Goal: Complete application form

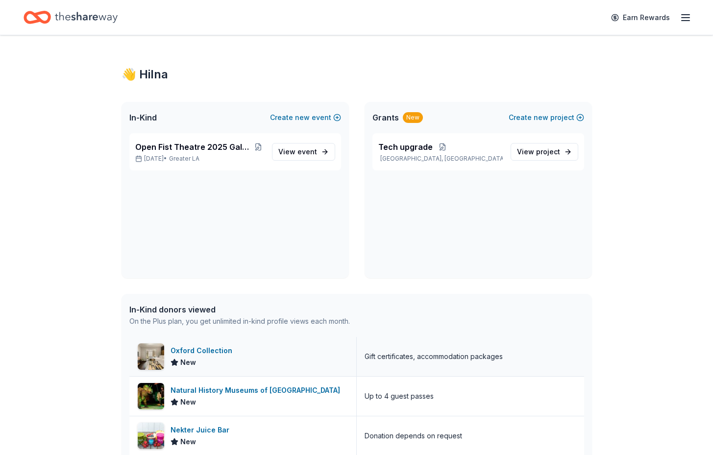
click at [219, 352] on div "Oxford Collection" at bounding box center [204, 351] width 66 height 12
click at [241, 148] on span "Open Fist Theatre 2025 Gala: A Night at the Museum" at bounding box center [194, 147] width 118 height 12
click at [318, 156] on link "View event" at bounding box center [303, 152] width 63 height 18
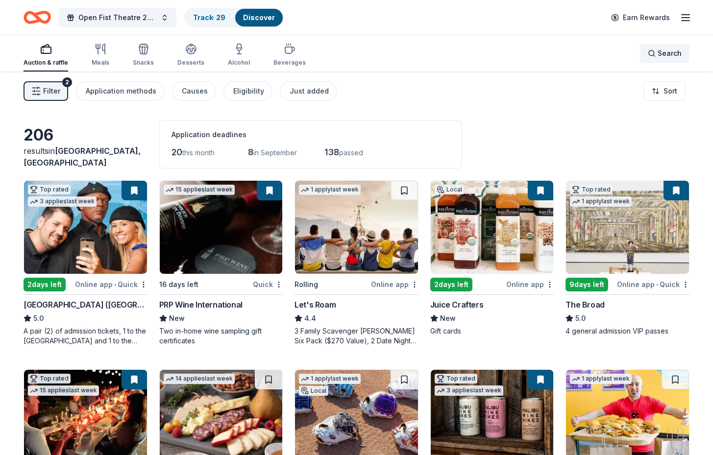
click at [649, 54] on div "Search" at bounding box center [665, 54] width 34 height 12
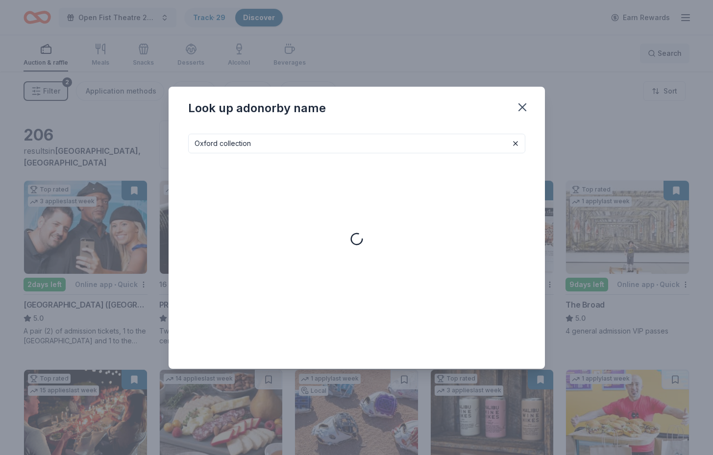
type input "Oxford collection"
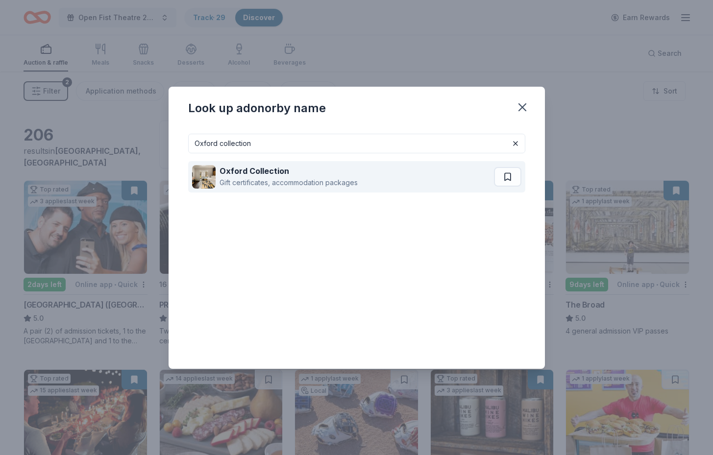
click at [410, 191] on div "Oxford Collection Gift certificates, accommodation packages" at bounding box center [343, 176] width 302 height 31
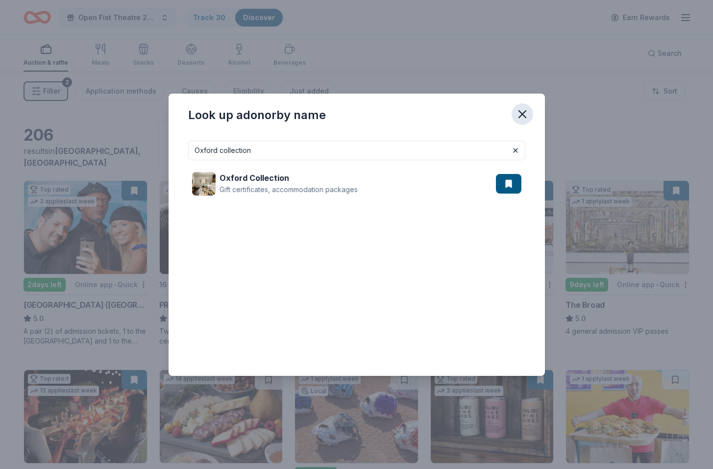
click at [520, 110] on icon "button" at bounding box center [522, 114] width 14 height 14
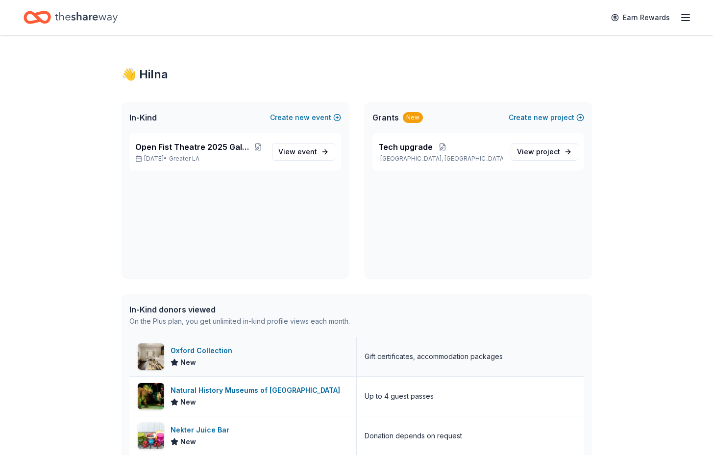
click at [221, 349] on div "Oxford Collection" at bounding box center [204, 351] width 66 height 12
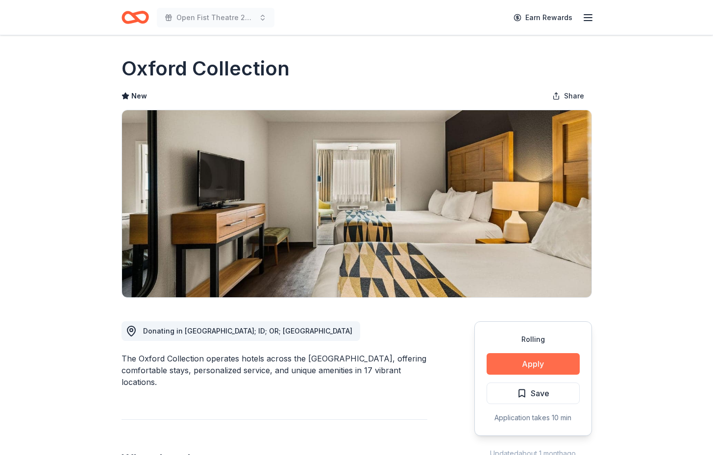
click at [512, 368] on button "Apply" at bounding box center [533, 364] width 93 height 22
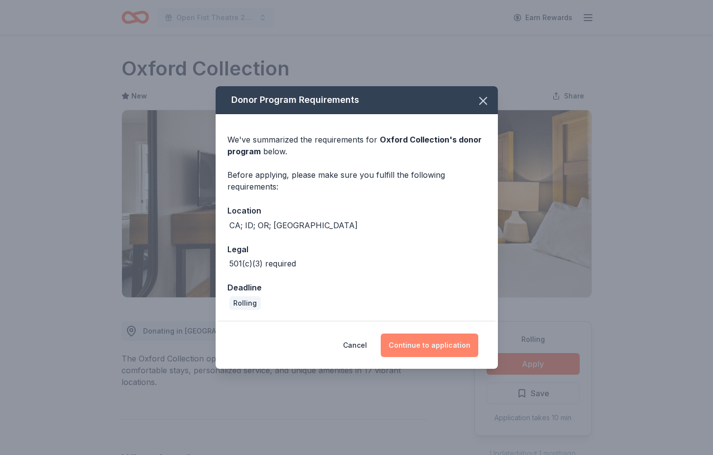
click at [438, 343] on button "Continue to application" at bounding box center [430, 346] width 98 height 24
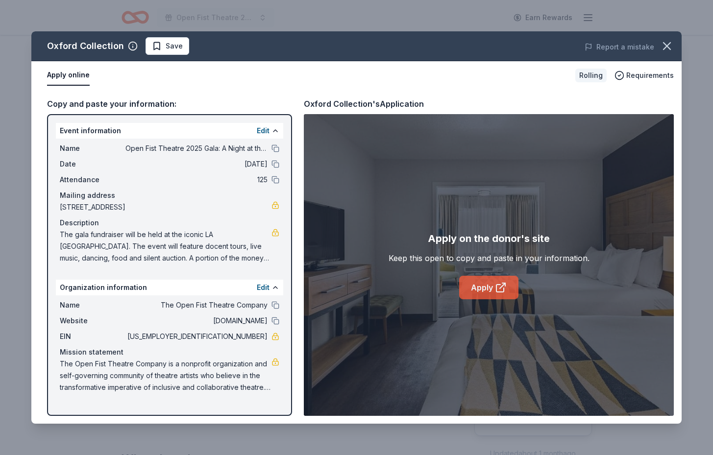
click at [490, 288] on link "Apply" at bounding box center [488, 288] width 59 height 24
drag, startPoint x: 120, startPoint y: 145, endPoint x: 198, endPoint y: 197, distance: 93.9
click at [199, 198] on div "Name Open Fist Theatre 2025 Gala: A Night at the Museum Date 09/13/25 Attendanc…" at bounding box center [169, 203] width 227 height 129
drag, startPoint x: 56, startPoint y: 130, endPoint x: 91, endPoint y: 170, distance: 53.1
click at [91, 171] on div "Event information Edit Name Open Fist Theatre 2025 Gala: A Night at the Museum …" at bounding box center [169, 195] width 227 height 145
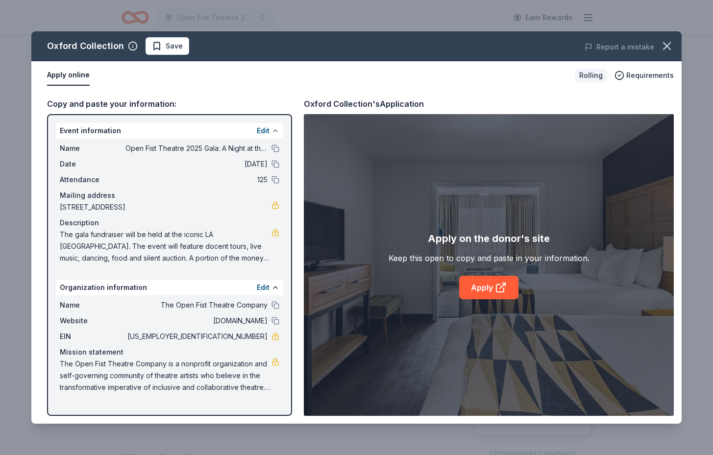
click at [274, 131] on button at bounding box center [275, 131] width 8 height 8
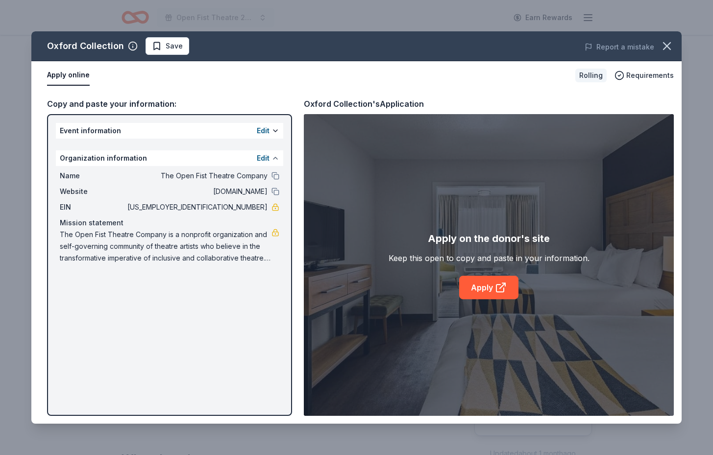
click at [278, 158] on button at bounding box center [275, 158] width 8 height 8
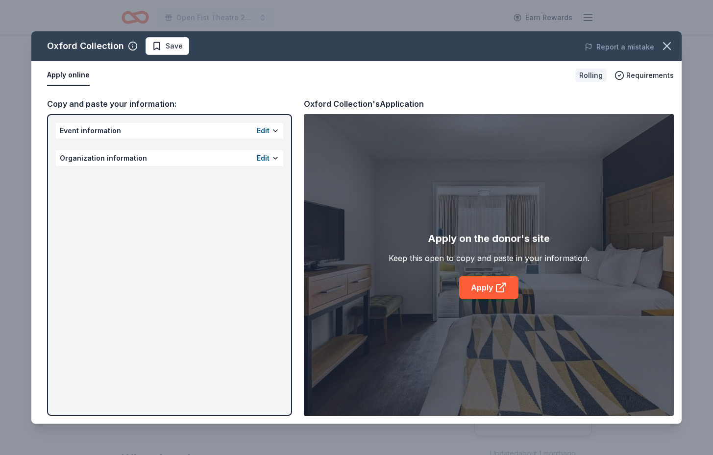
click at [271, 127] on div "Edit" at bounding box center [268, 131] width 23 height 12
click at [275, 160] on button at bounding box center [275, 158] width 8 height 8
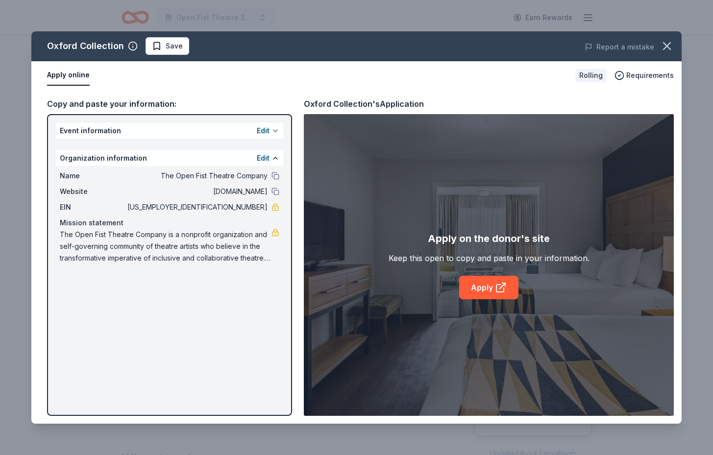
click at [273, 128] on button at bounding box center [275, 131] width 8 height 8
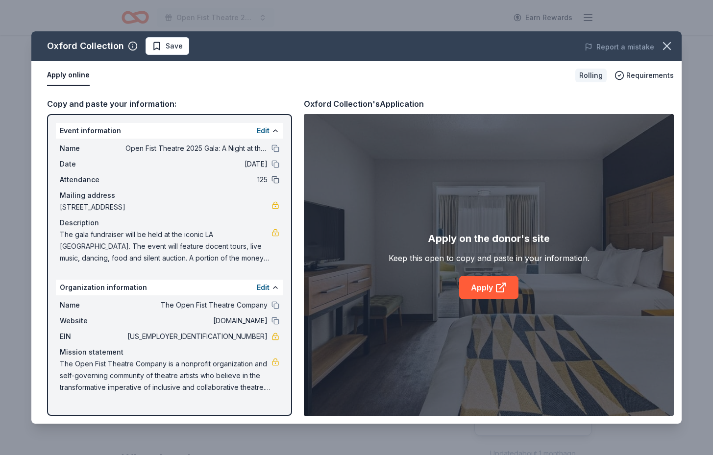
click at [276, 182] on button at bounding box center [275, 180] width 8 height 8
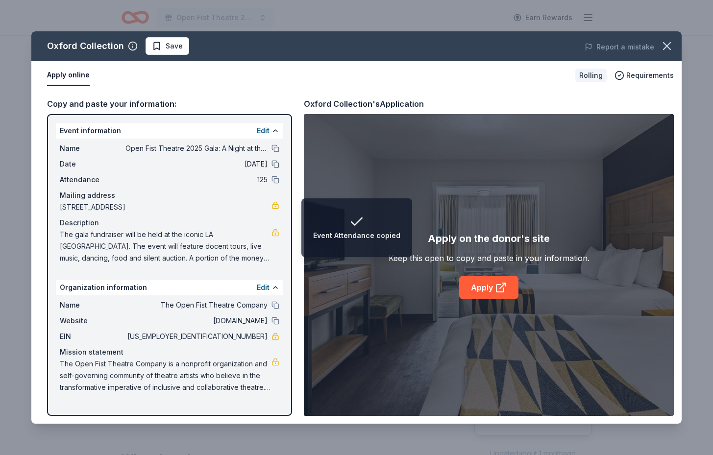
click at [274, 164] on button at bounding box center [275, 164] width 8 height 8
click at [275, 149] on button at bounding box center [275, 149] width 8 height 8
click at [275, 164] on button at bounding box center [275, 164] width 8 height 8
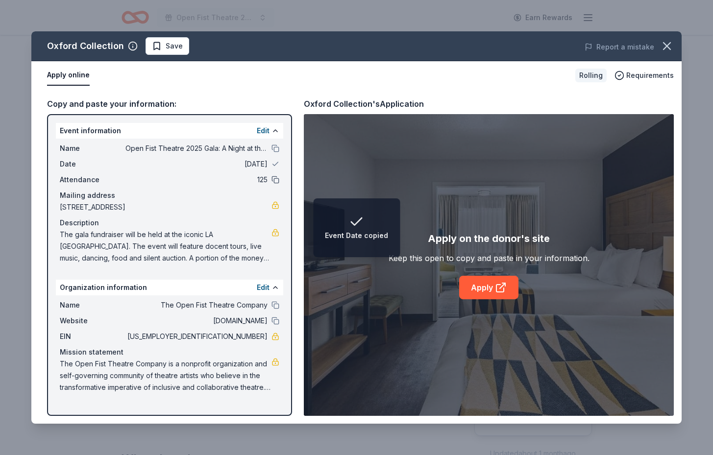
click at [275, 177] on button at bounding box center [275, 180] width 8 height 8
click at [276, 308] on button at bounding box center [275, 305] width 8 height 8
click at [275, 320] on button at bounding box center [275, 321] width 8 height 8
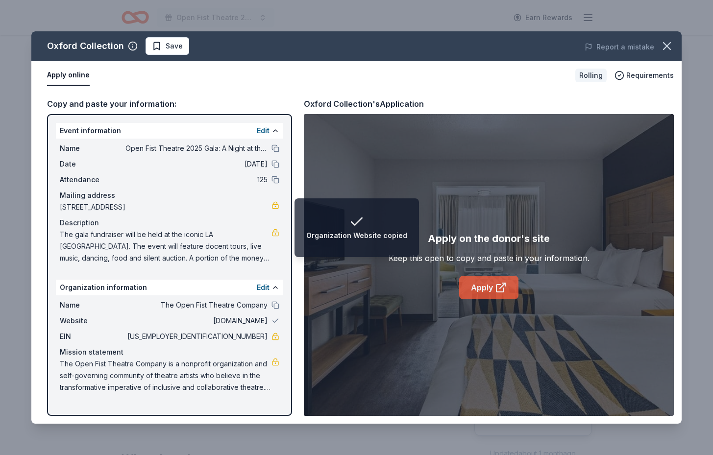
click at [474, 284] on link "Apply" at bounding box center [488, 288] width 59 height 24
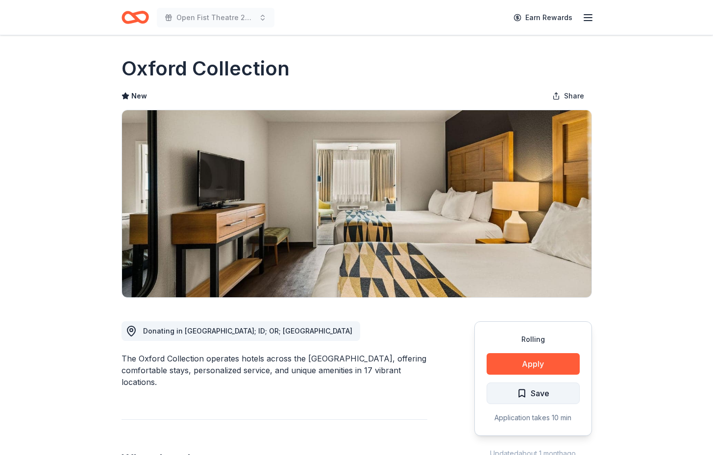
click at [546, 393] on span "Save" at bounding box center [540, 393] width 19 height 13
click at [553, 393] on html "Open Fist Theatre 2025 Gala: A Night at the Museum Earn Rewards Rolling Share O…" at bounding box center [356, 227] width 713 height 455
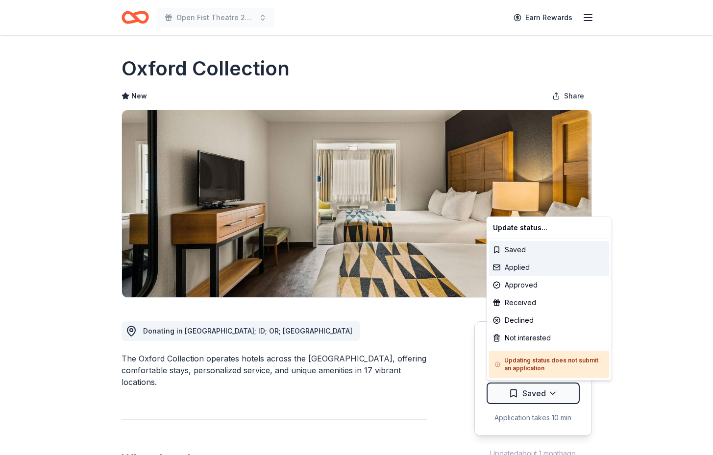
click at [518, 267] on div "Applied" at bounding box center [549, 268] width 121 height 18
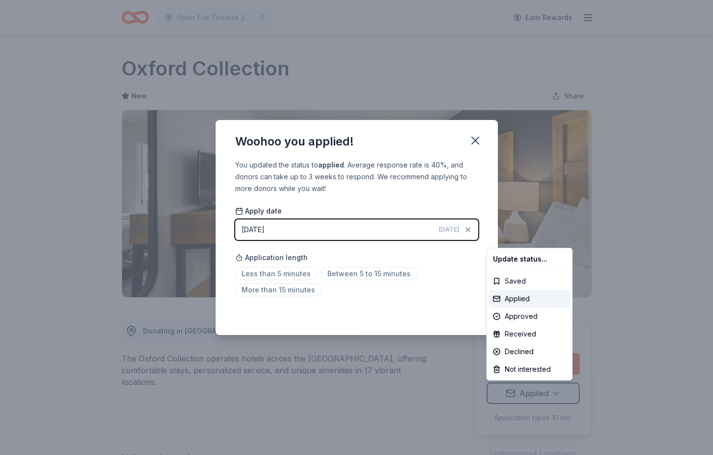
click at [477, 140] on html "Open Fist Theatre 2025 Gala: A Night at the Museum Earn Rewards Rolling Share O…" at bounding box center [356, 227] width 713 height 455
